Goal: Information Seeking & Learning: Learn about a topic

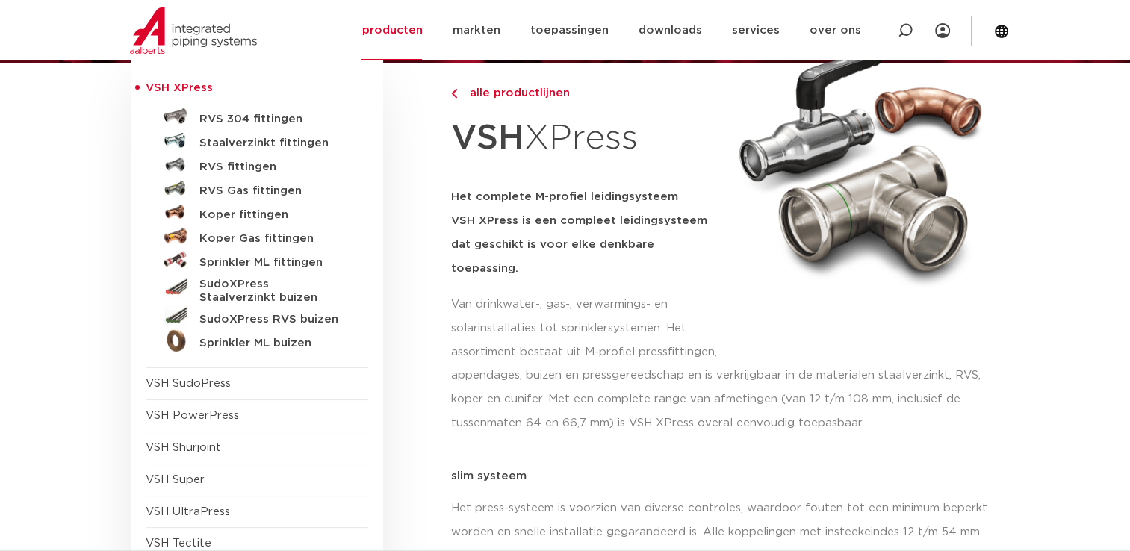
scroll to position [224, 0]
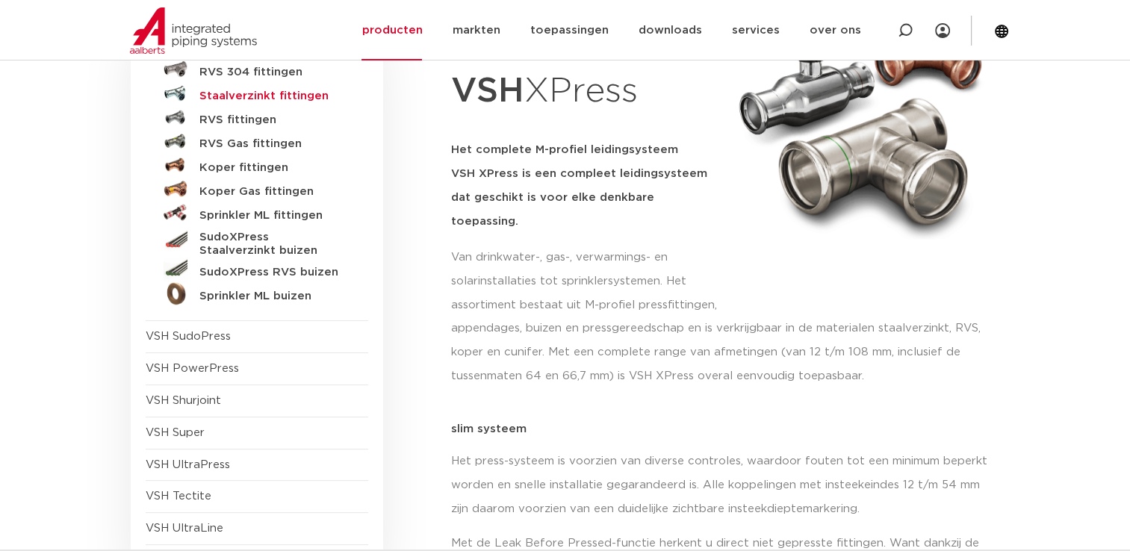
click at [284, 100] on h5 "Staalverzinkt fittingen" at bounding box center [273, 96] width 148 height 13
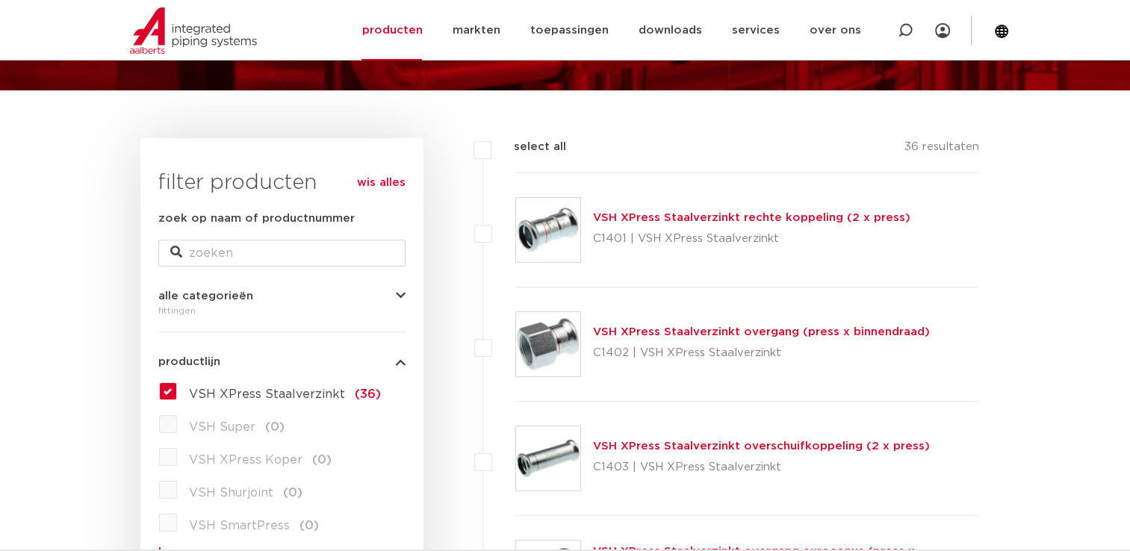
scroll to position [149, 0]
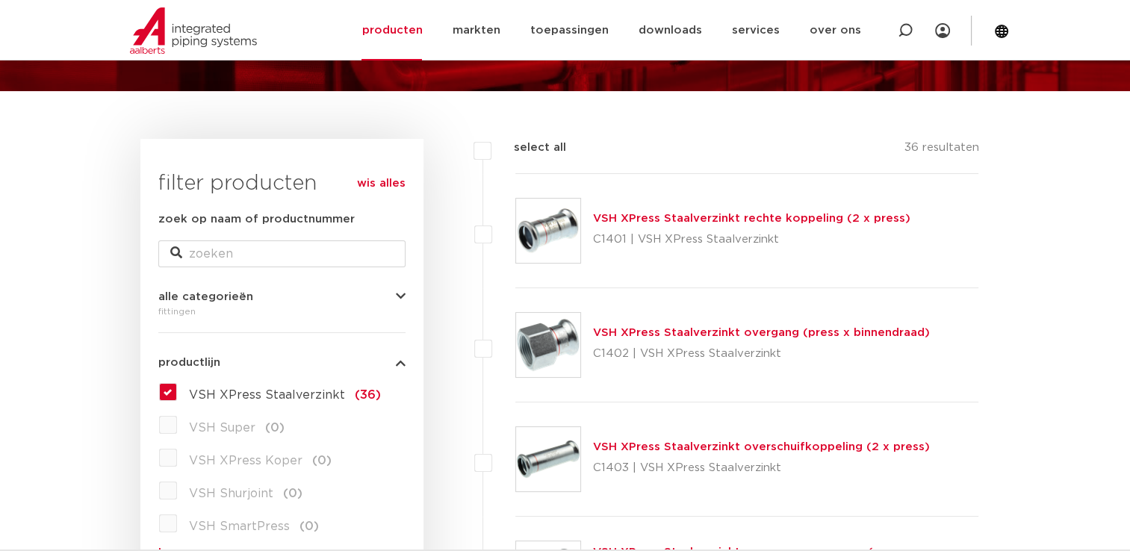
click at [675, 332] on link "VSH XPress Staalverzinkt overgang (press x binnendraad)" at bounding box center [761, 332] width 337 height 11
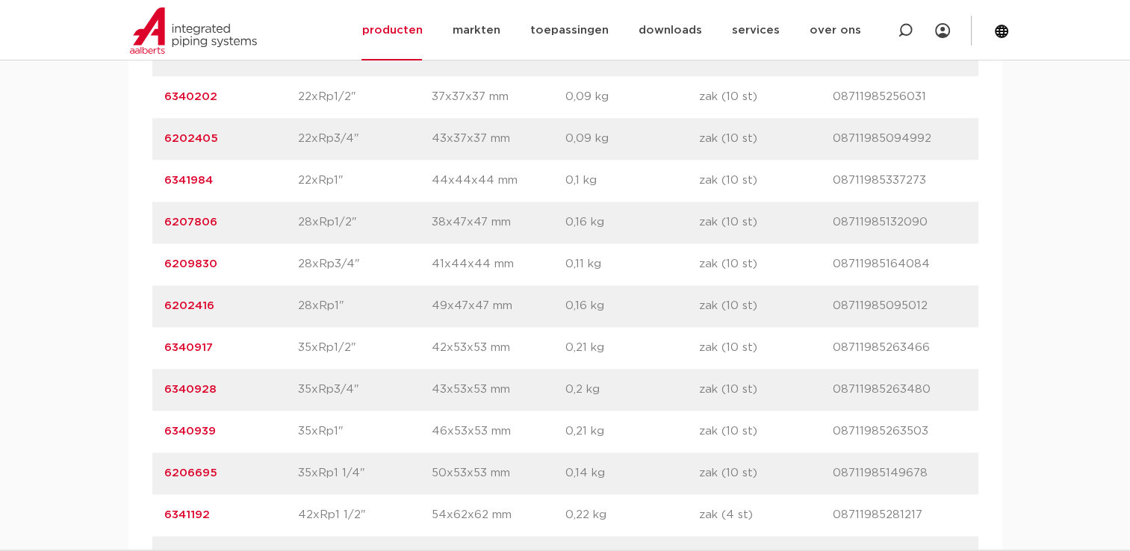
scroll to position [1269, 0]
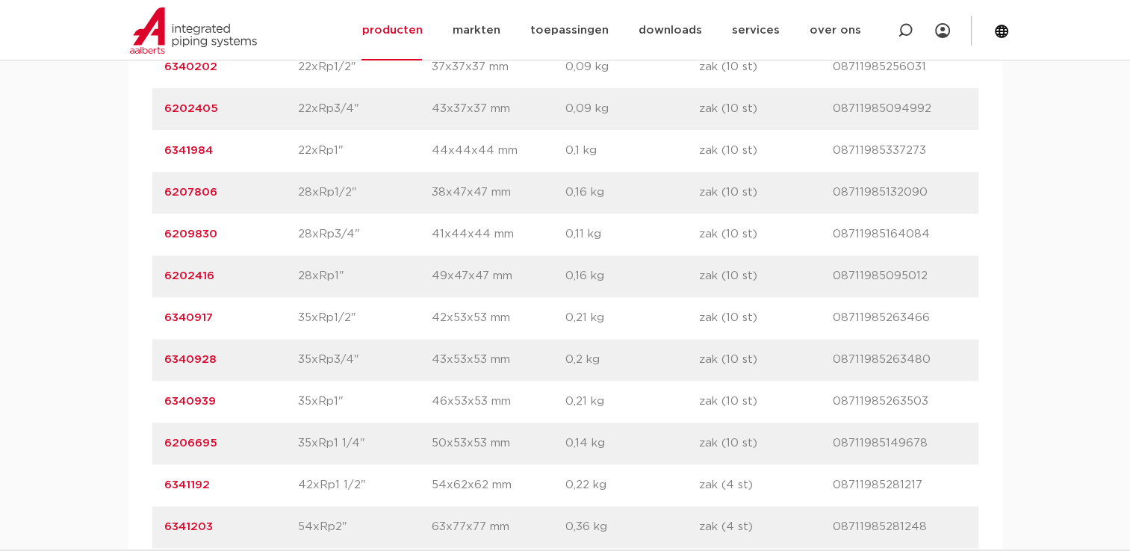
drag, startPoint x: 156, startPoint y: 361, endPoint x: 217, endPoint y: 363, distance: 60.5
click at [217, 363] on div "artikelnummer 6340928 afmeting 35xRp3/4" afmetingen 43x53x53 mm gewicht 0,2 kg …" at bounding box center [565, 360] width 826 height 42
copy link "6340928"
drag, startPoint x: 237, startPoint y: 234, endPoint x: 164, endPoint y: 231, distance: 73.2
click at [164, 231] on p "6209830" at bounding box center [231, 234] width 134 height 18
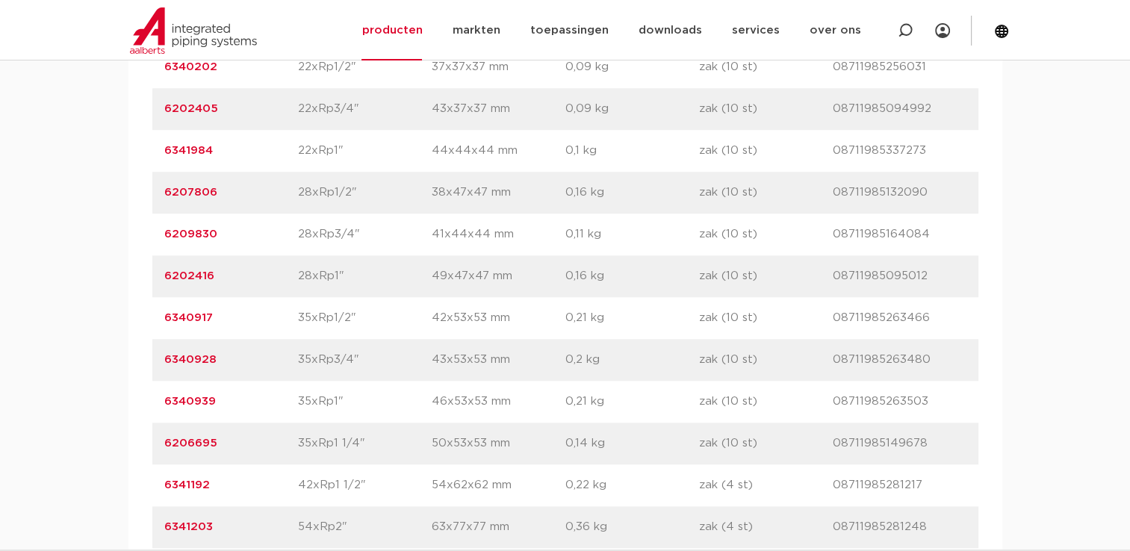
copy link "6209830"
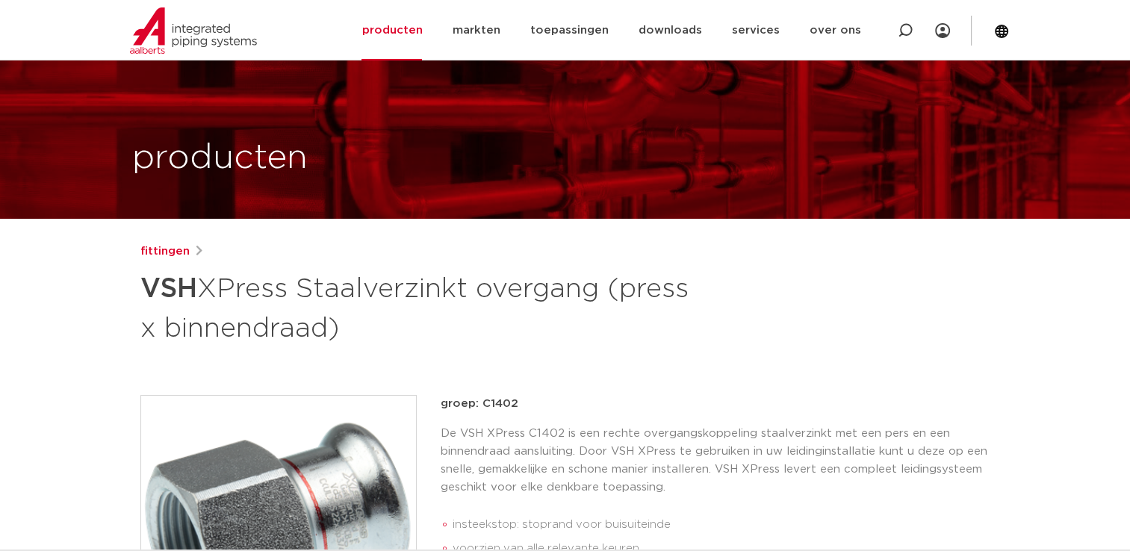
scroll to position [0, 0]
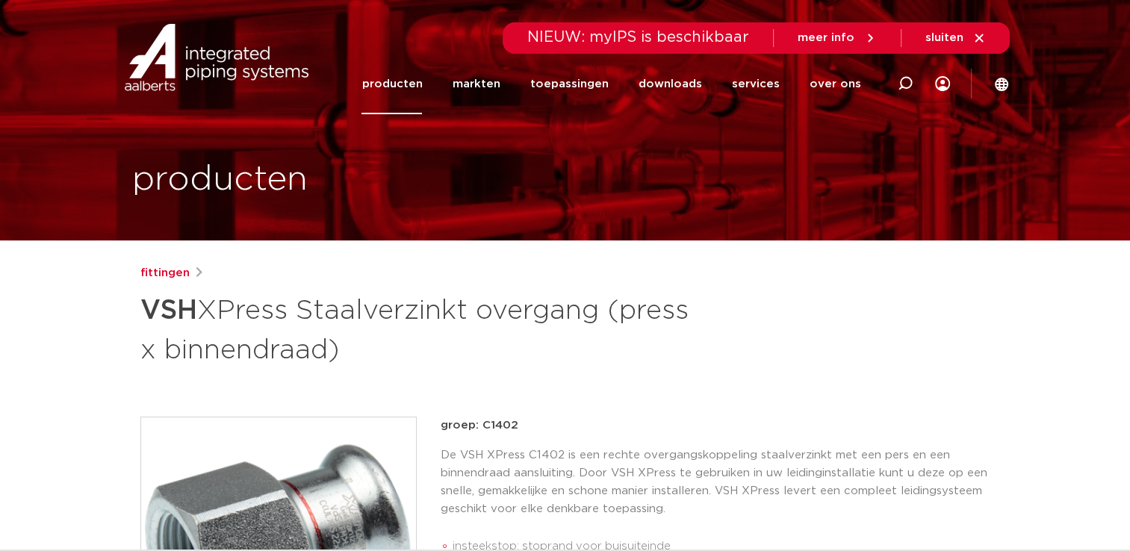
click at [422, 84] on link "producten" at bounding box center [391, 84] width 60 height 60
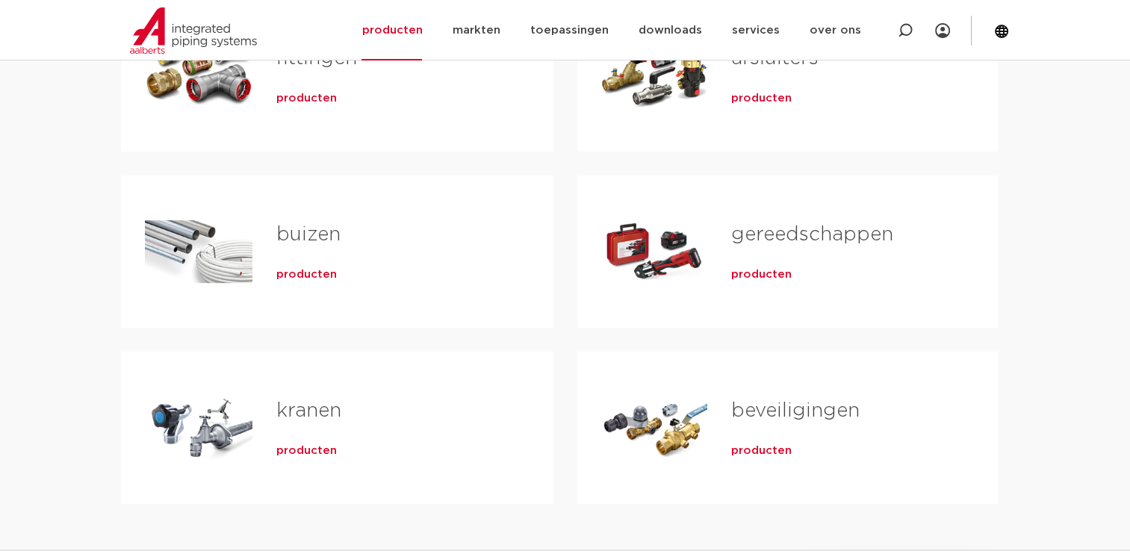
scroll to position [224, 0]
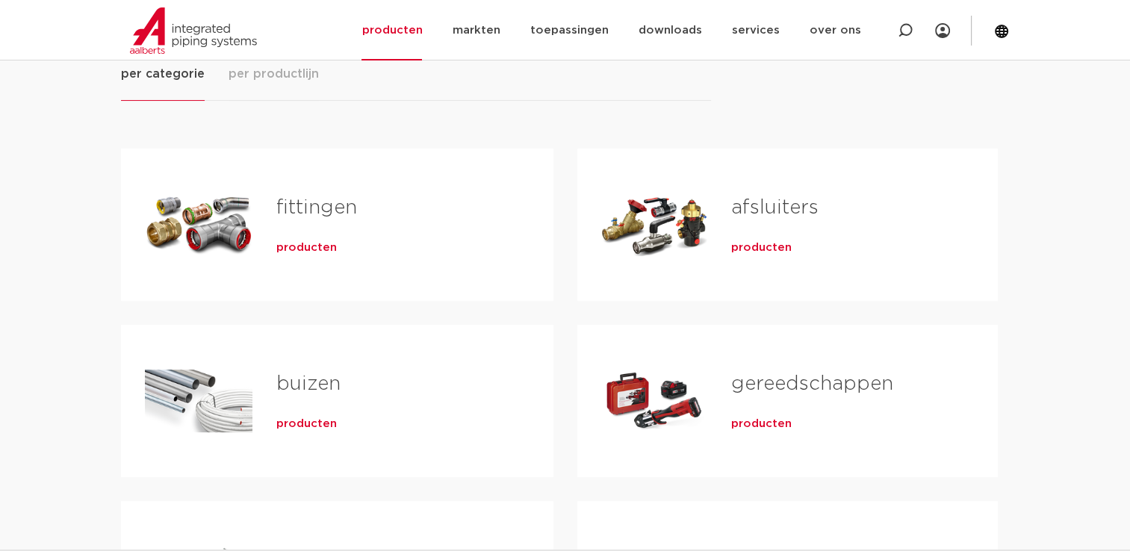
click at [333, 208] on link "fittingen" at bounding box center [316, 207] width 81 height 19
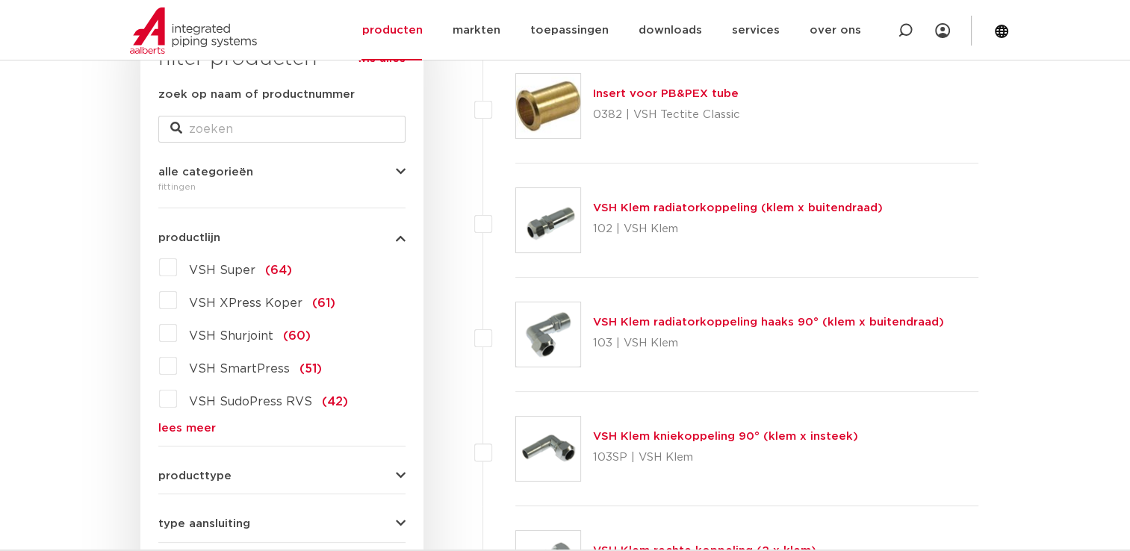
scroll to position [299, 0]
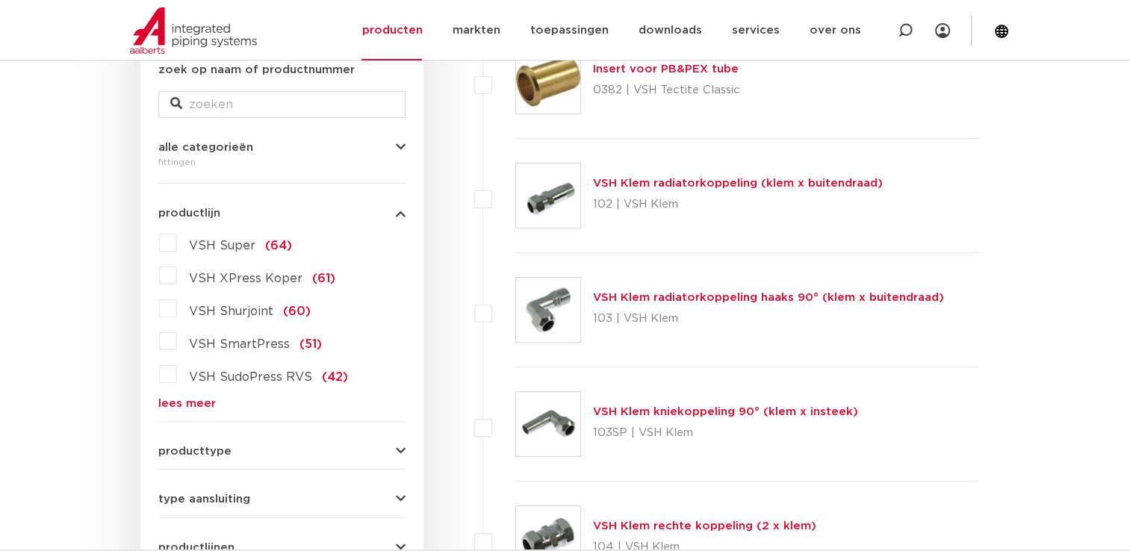
click at [182, 399] on link "lees meer" at bounding box center [281, 403] width 247 height 11
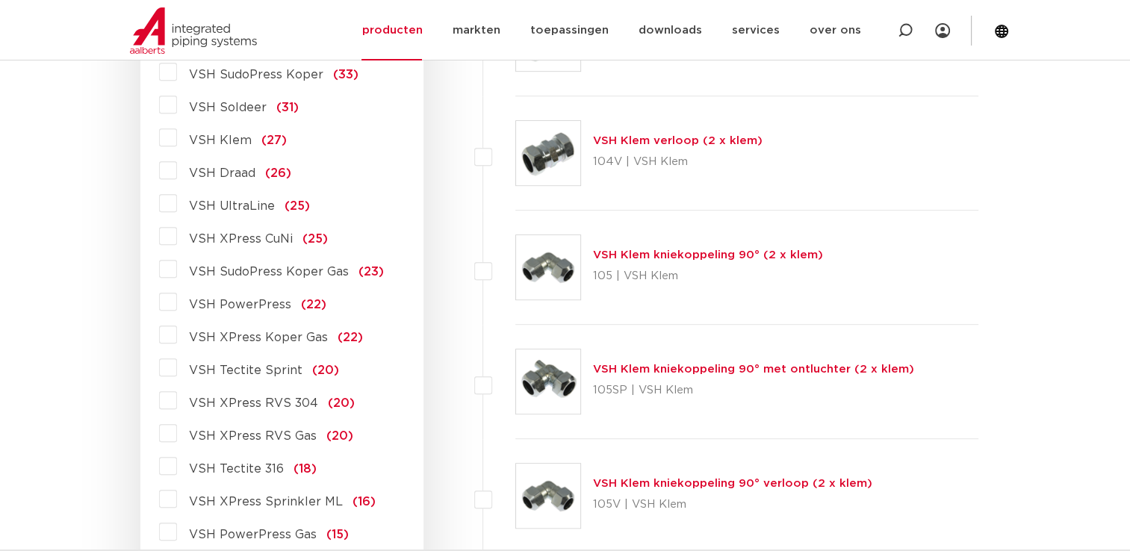
scroll to position [896, 0]
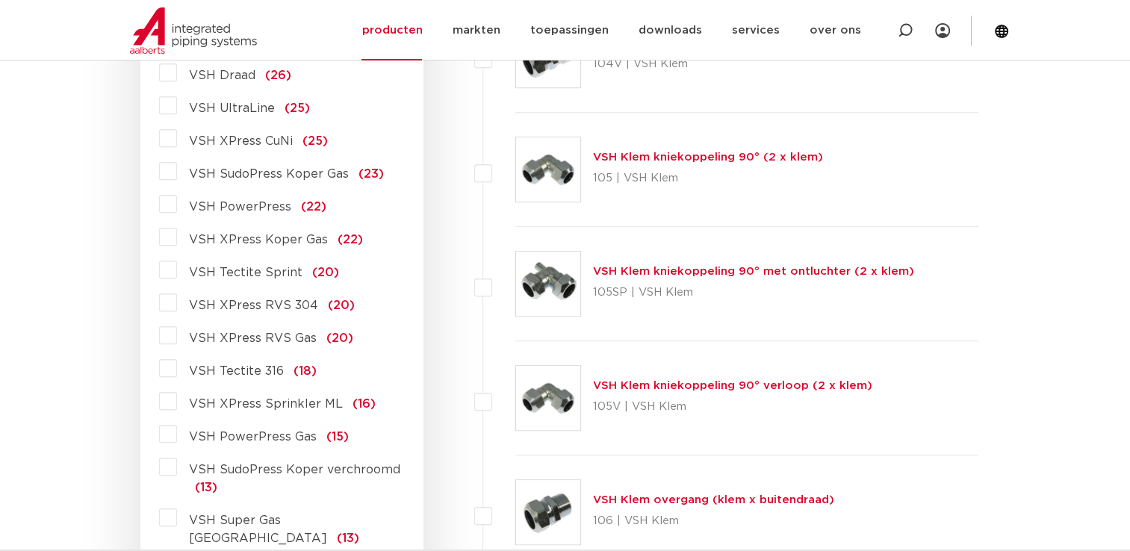
click at [215, 369] on span "VSH Tectite 316" at bounding box center [236, 371] width 95 height 12
click at [177, 371] on label "VSH Tectite 316 (18)" at bounding box center [247, 368] width 140 height 24
click at [0, 0] on input "VSH Tectite 316 (18)" at bounding box center [0, 0] width 0 height 0
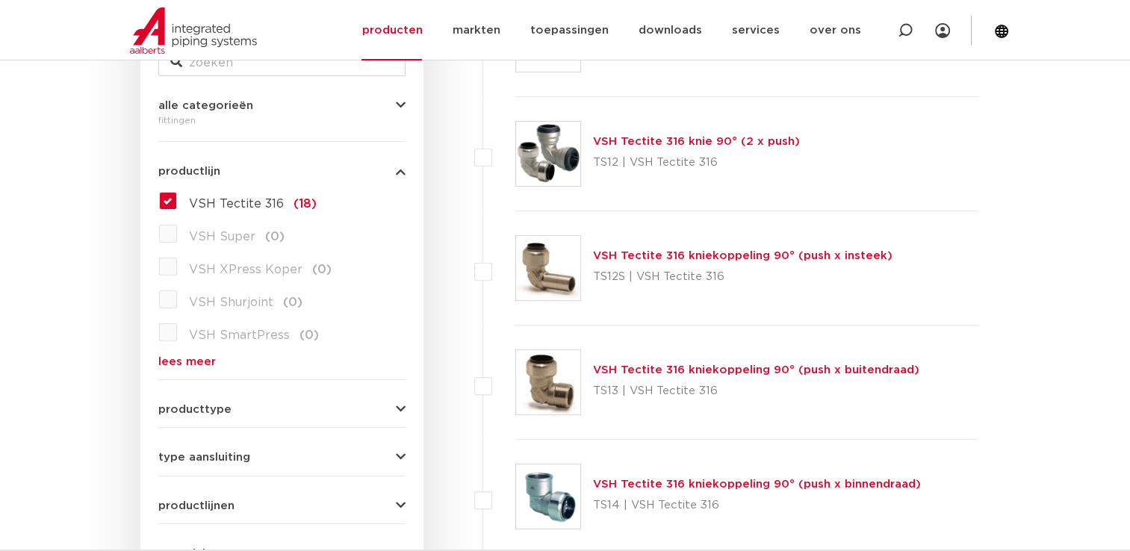
scroll to position [224, 0]
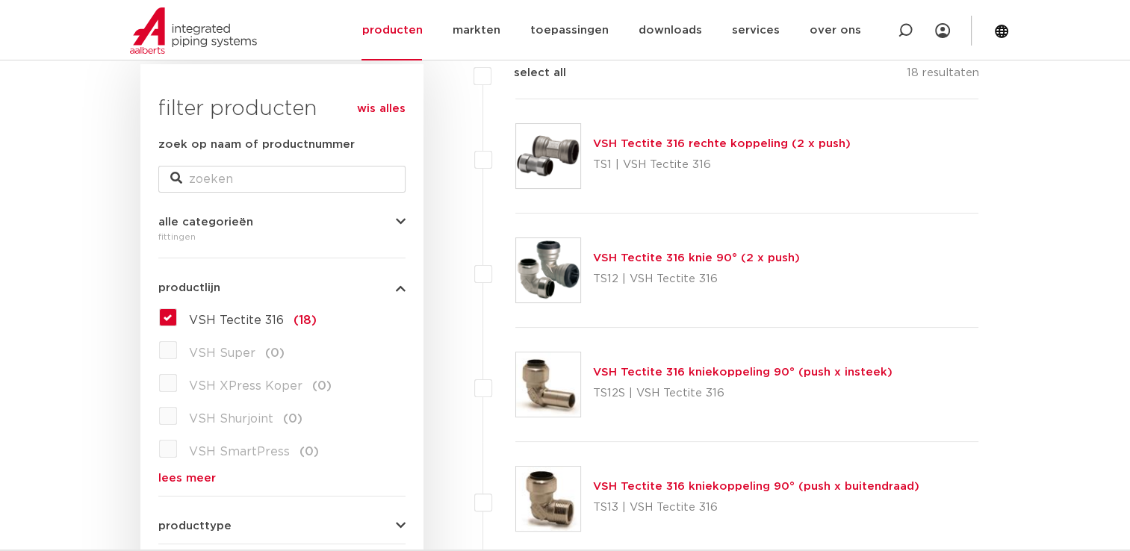
click at [177, 311] on label "VSH Tectite 316 (18)" at bounding box center [247, 317] width 140 height 24
click at [0, 0] on input "VSH Tectite 316 (18)" at bounding box center [0, 0] width 0 height 0
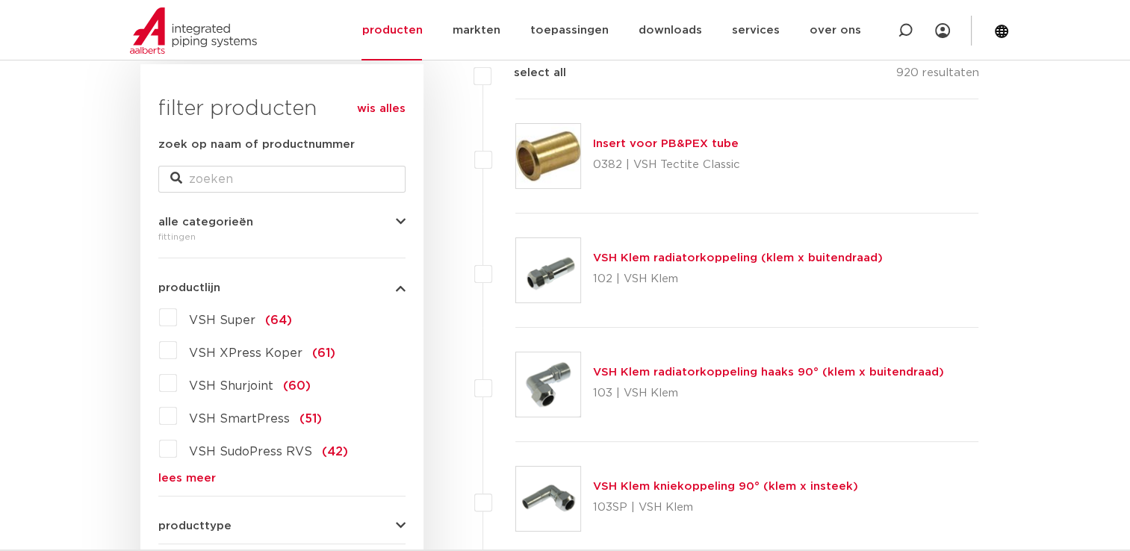
click at [177, 320] on label "VSH Super (64)" at bounding box center [234, 317] width 115 height 24
click at [0, 0] on input "VSH Super (64)" at bounding box center [0, 0] width 0 height 0
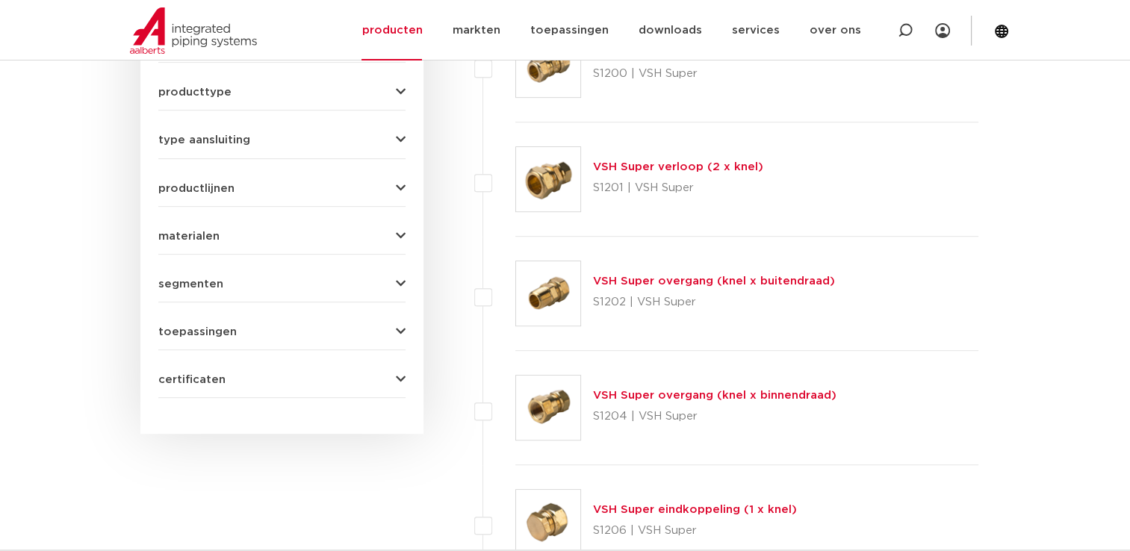
scroll to position [672, 0]
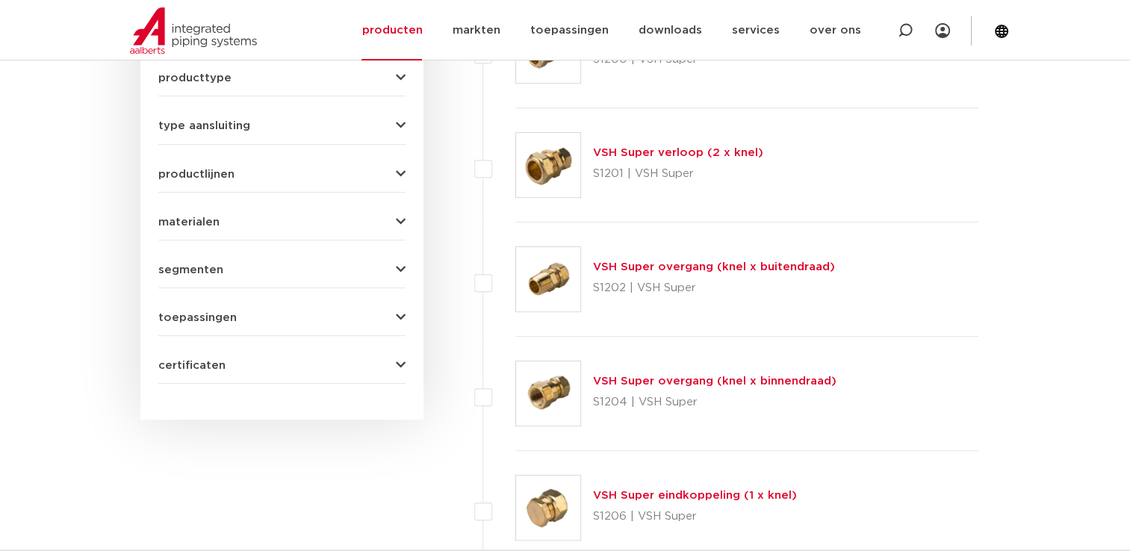
click at [612, 155] on link "VSH Super verloop (2 x knel)" at bounding box center [678, 152] width 170 height 11
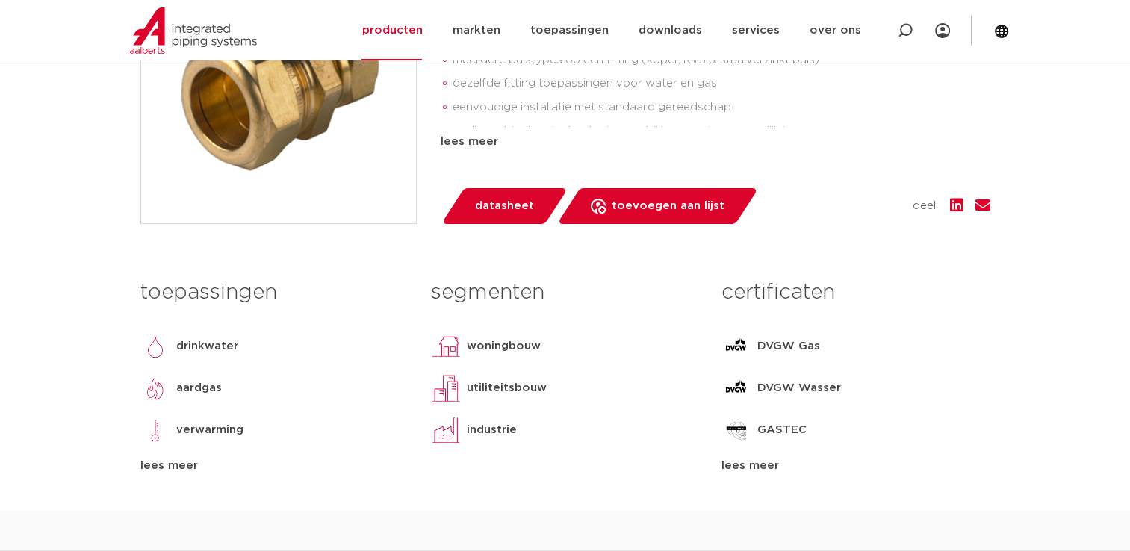
scroll to position [523, 0]
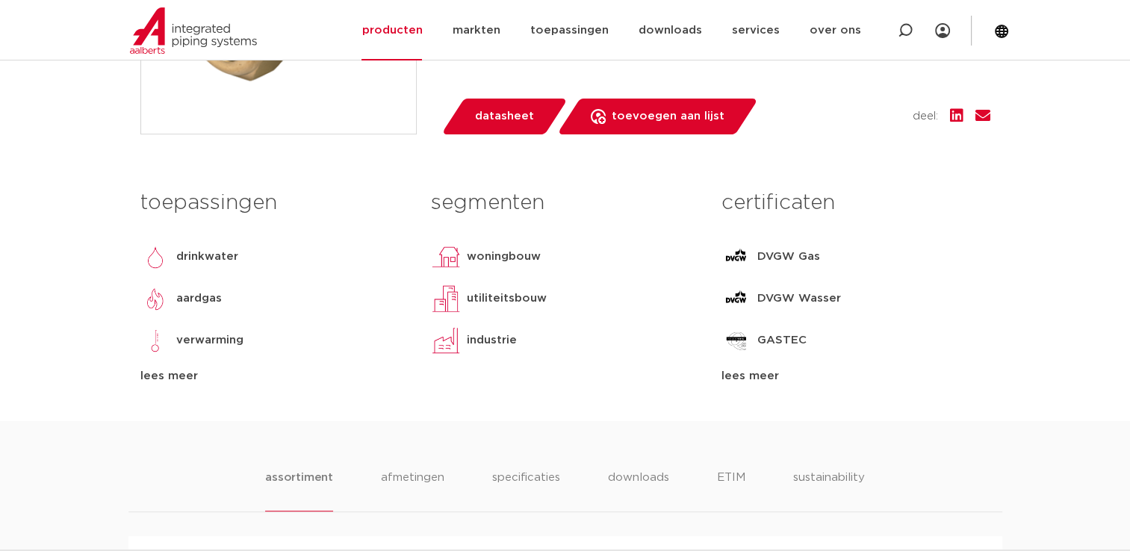
click at [169, 381] on div "lees meer" at bounding box center [274, 376] width 268 height 18
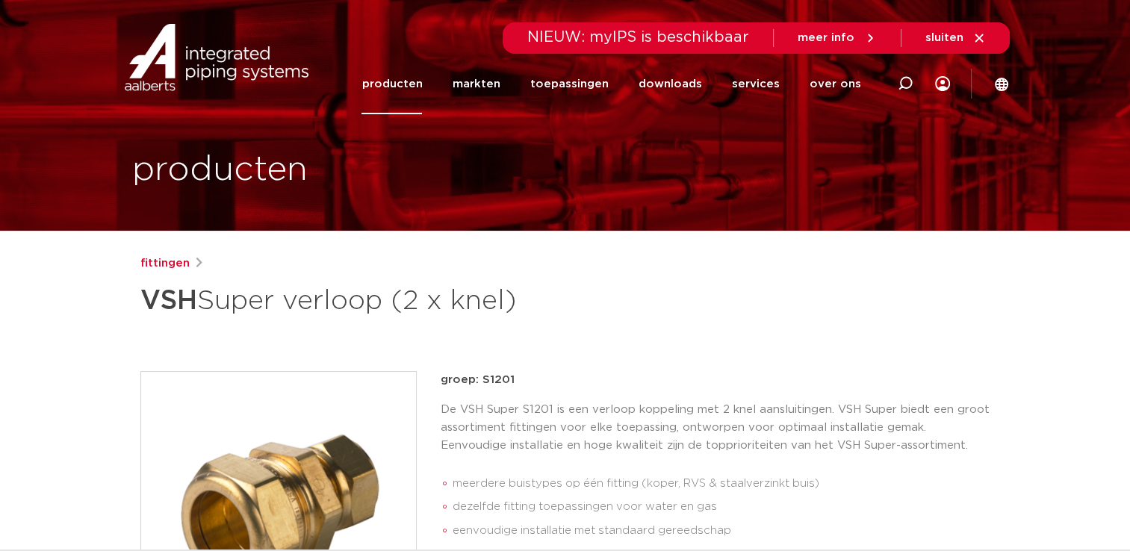
scroll to position [0, 0]
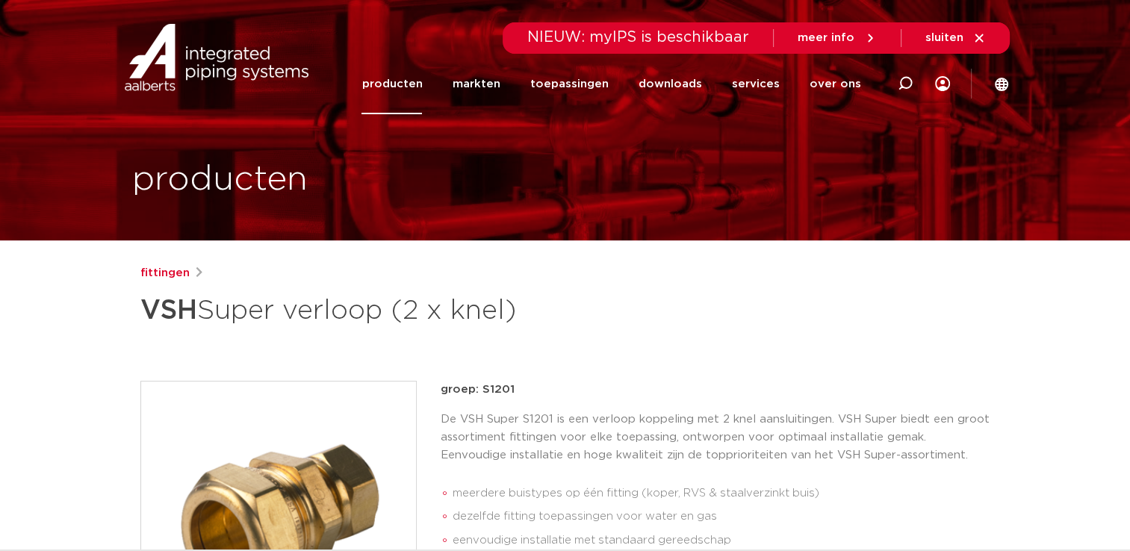
click at [415, 82] on link "producten" at bounding box center [391, 84] width 60 height 60
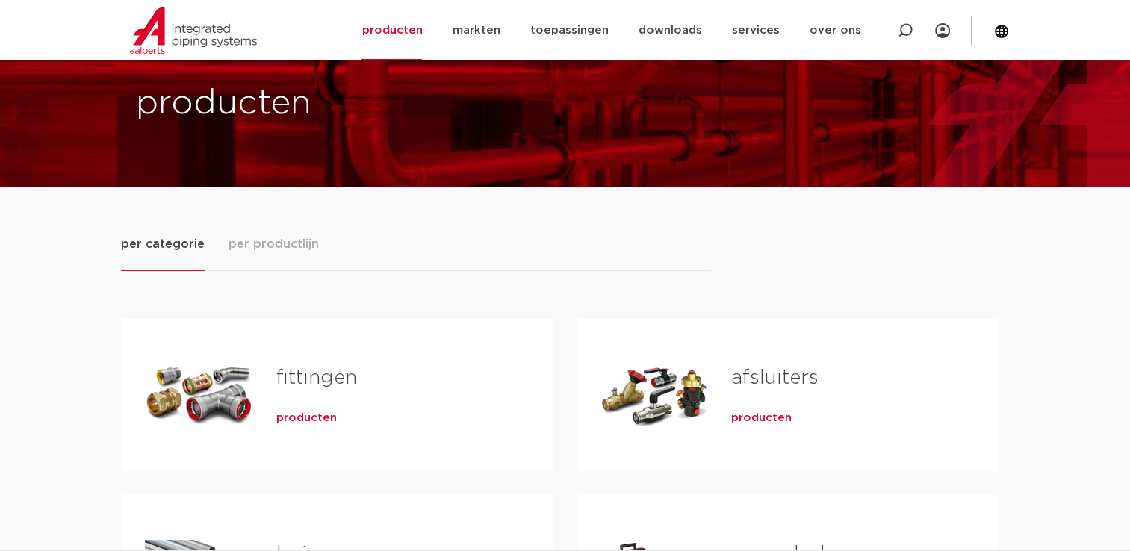
scroll to position [149, 0]
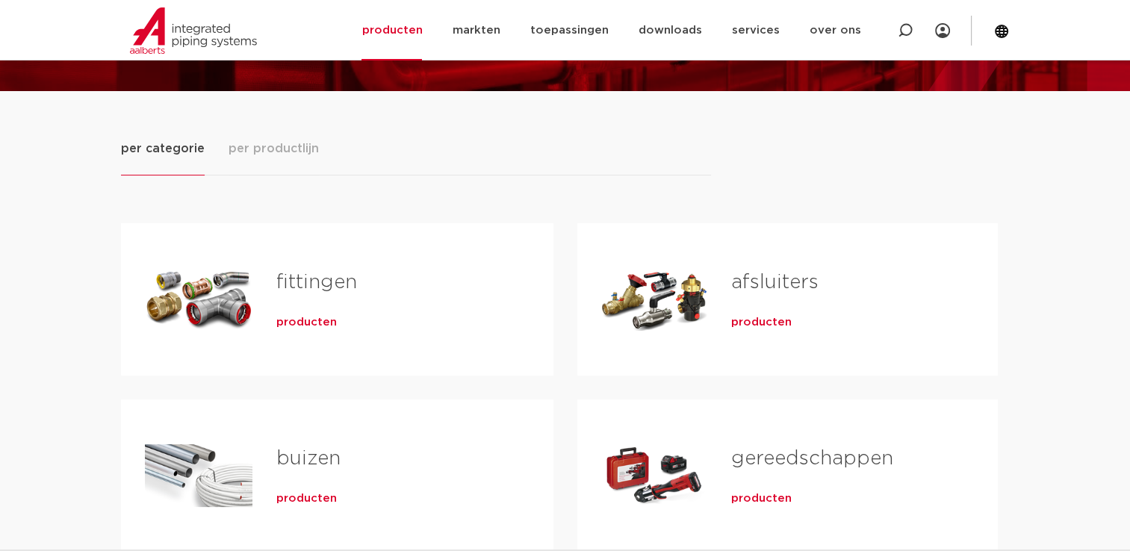
click at [212, 314] on div "Tabs. Open items met enter of spatie, sluit af met escape en navigeer met de pi…" at bounding box center [199, 299] width 108 height 105
click at [321, 321] on span "producten" at bounding box center [306, 322] width 60 height 15
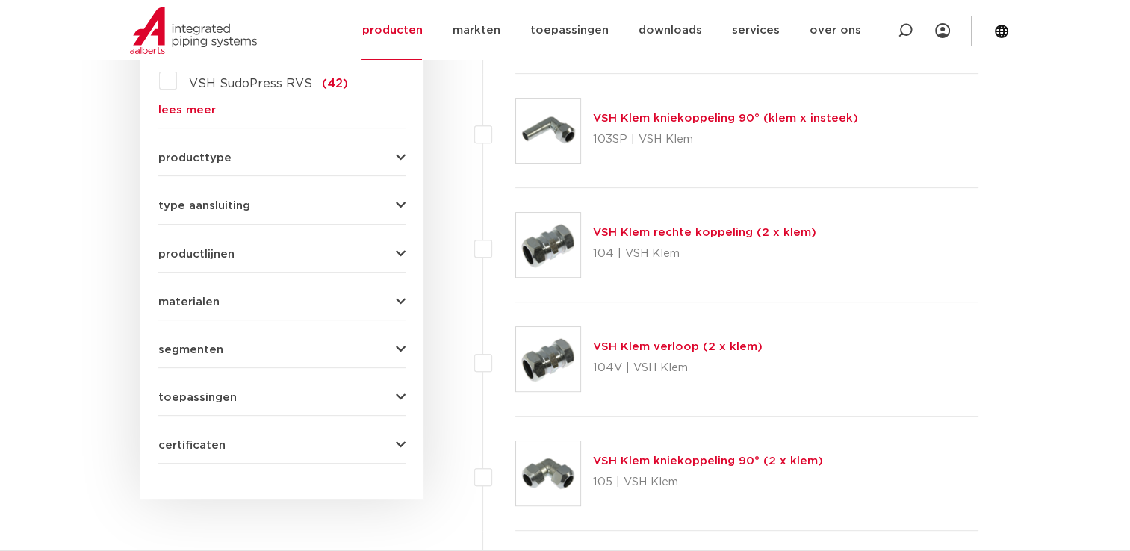
scroll to position [594, 0]
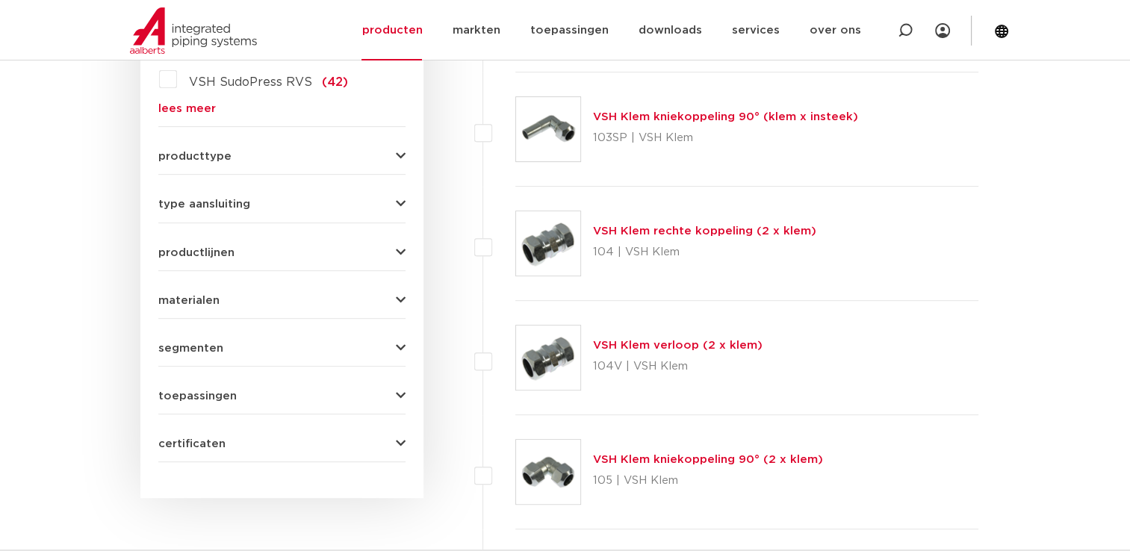
click at [397, 393] on icon "button" at bounding box center [401, 395] width 10 height 11
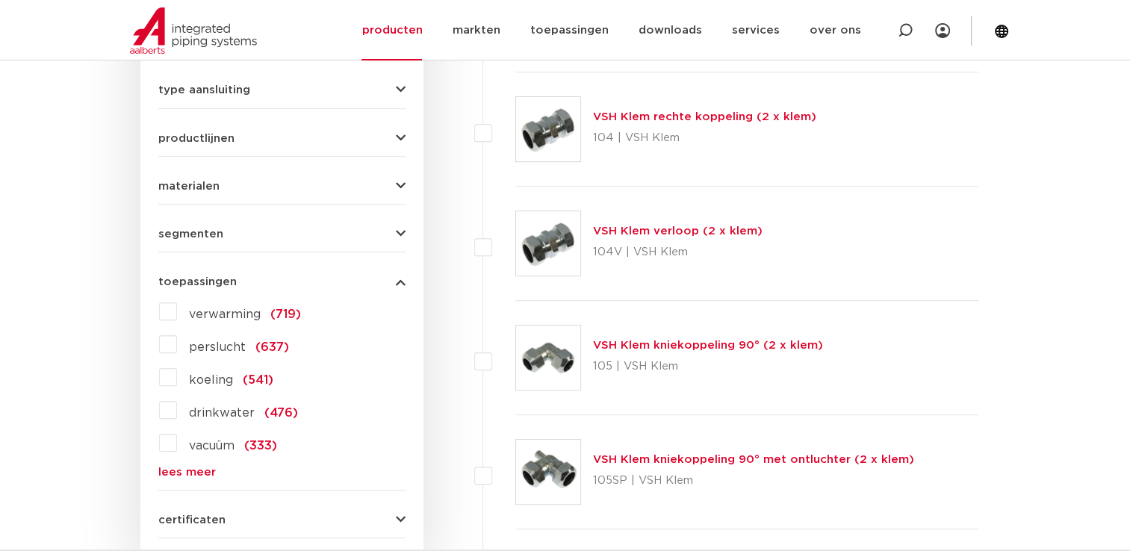
scroll to position [743, 0]
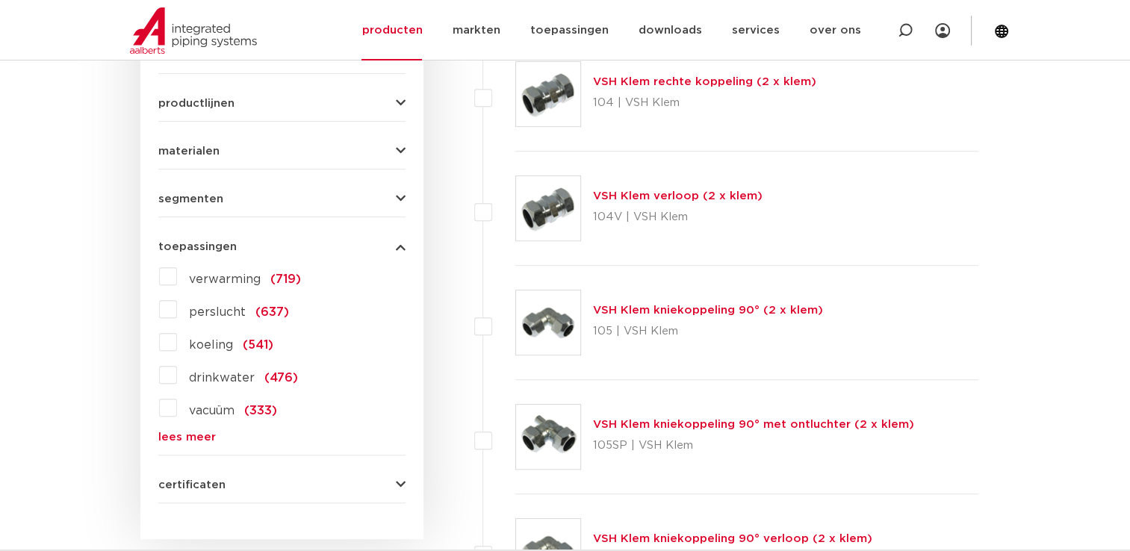
click at [177, 339] on label "koeling (541)" at bounding box center [225, 342] width 96 height 24
click at [0, 0] on input "koeling (541)" at bounding box center [0, 0] width 0 height 0
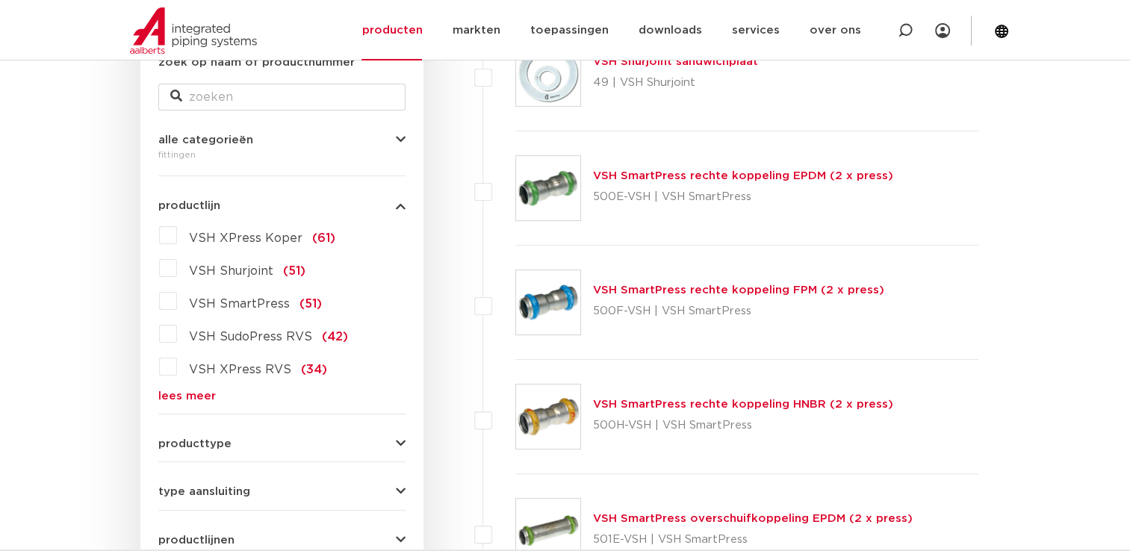
scroll to position [220, 0]
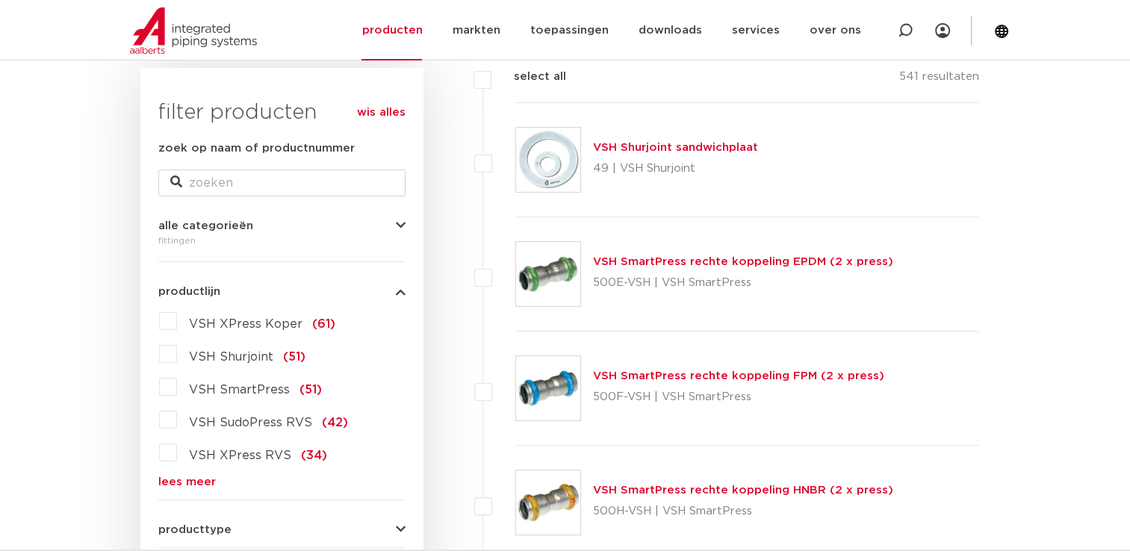
click at [203, 482] on link "lees meer" at bounding box center [281, 481] width 247 height 11
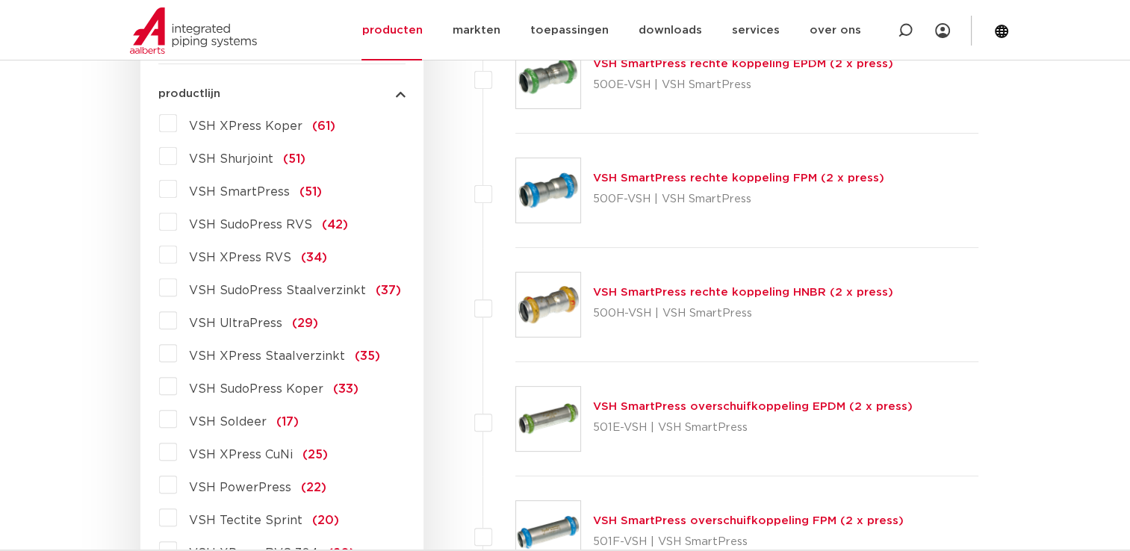
scroll to position [444, 0]
